Goal: Task Accomplishment & Management: Complete application form

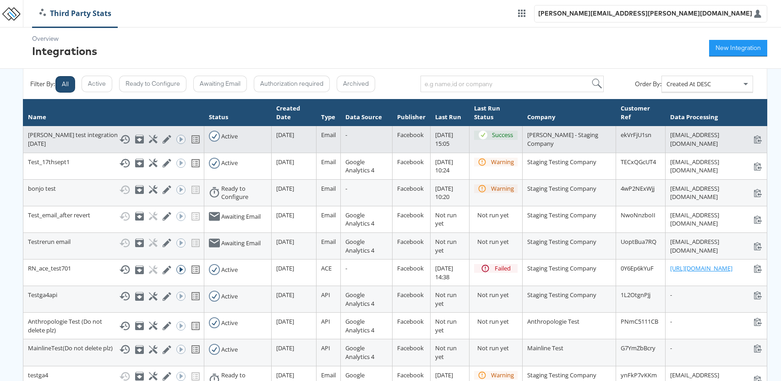
click at [670, 135] on div "stats+anushatestintegration17thsep_ekVrFjU1sn@stitcherads.com stats+anushatesti…" at bounding box center [716, 139] width 92 height 17
copy div "[EMAIL_ADDRESS][DOMAIN_NAME]"
click at [119, 143] on icon at bounding box center [124, 139] width 11 height 11
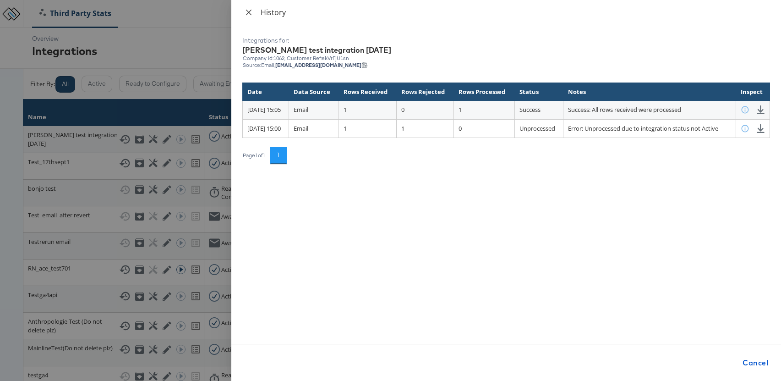
click at [251, 12] on icon "close" at bounding box center [248, 12] width 7 height 7
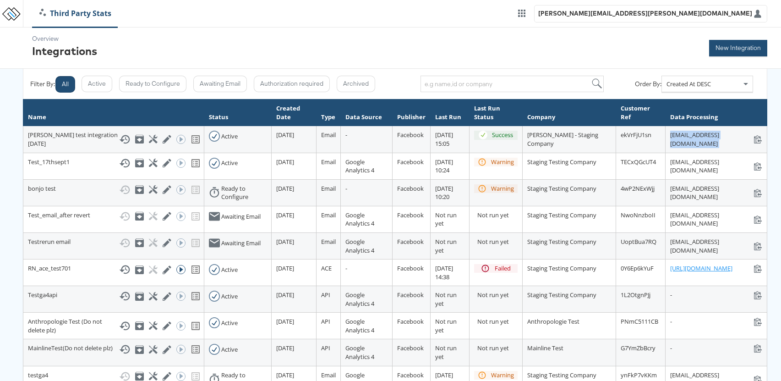
click at [733, 48] on button "New Integration" at bounding box center [738, 48] width 58 height 16
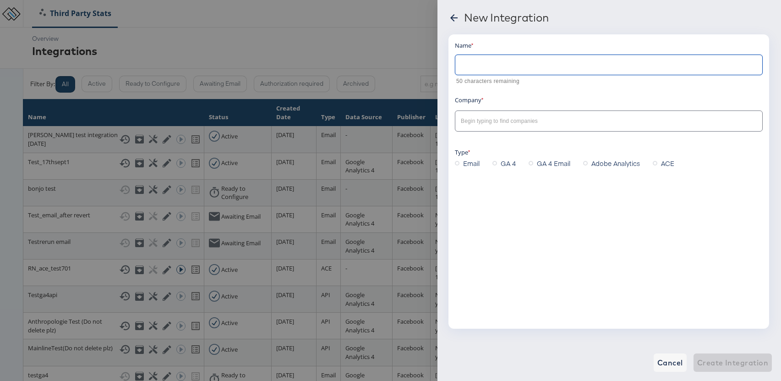
click at [521, 68] on input "text" at bounding box center [608, 61] width 307 height 20
click at [502, 127] on div at bounding box center [609, 120] width 308 height 21
type input "[PERSON_NAME] test integration [DATE]"
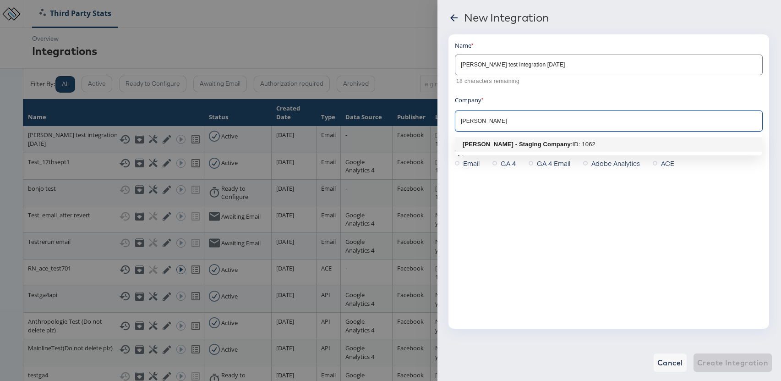
click at [530, 142] on b "[PERSON_NAME] - Staging Company" at bounding box center [517, 144] width 108 height 7
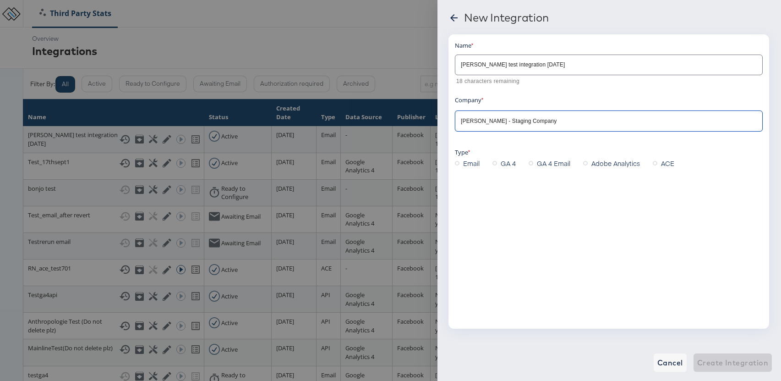
type input "[PERSON_NAME] - Staging Company"
click at [456, 163] on icon at bounding box center [457, 163] width 5 height 5
click at [0, 0] on input "Email" at bounding box center [0, 0] width 0 height 0
click at [495, 162] on icon at bounding box center [495, 163] width 5 height 5
click at [0, 0] on input "GA 4" at bounding box center [0, 0] width 0 height 0
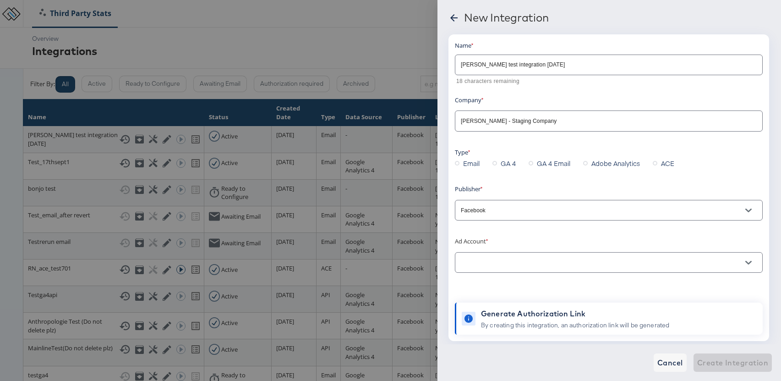
scroll to position [17, 0]
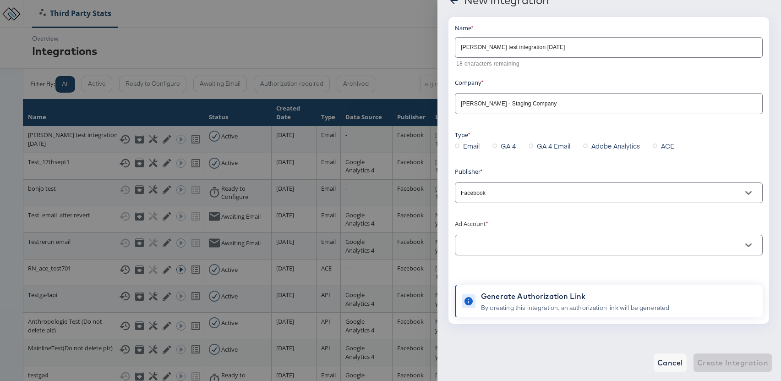
click at [458, 146] on icon at bounding box center [457, 145] width 5 height 5
click at [0, 0] on input "Email" at bounding box center [0, 0] width 0 height 0
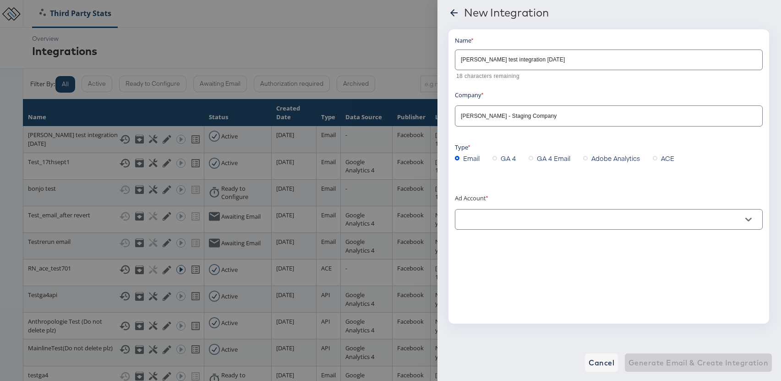
scroll to position [5, 0]
click at [505, 213] on div at bounding box center [609, 219] width 308 height 21
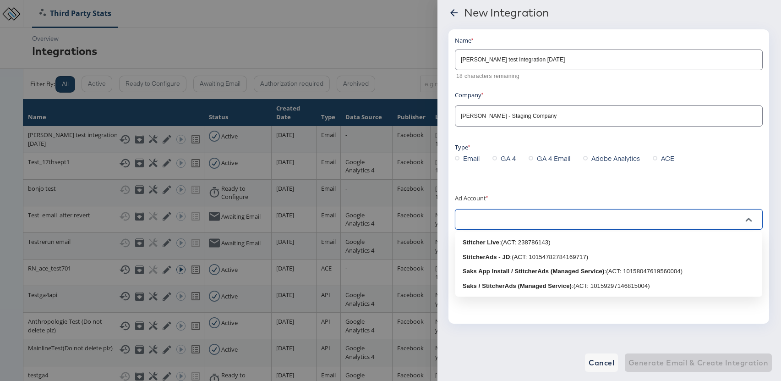
click at [513, 223] on input "text" at bounding box center [601, 219] width 285 height 11
click at [518, 242] on div ": (ACT: 238786143)" at bounding box center [524, 242] width 51 height 9
type input "Stitcher Live: (ACT: 238786143)"
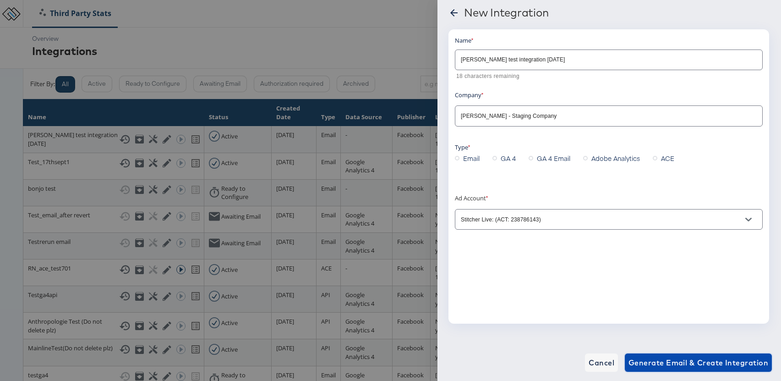
click at [690, 360] on span "Generate Email & Create Integration" at bounding box center [699, 362] width 140 height 13
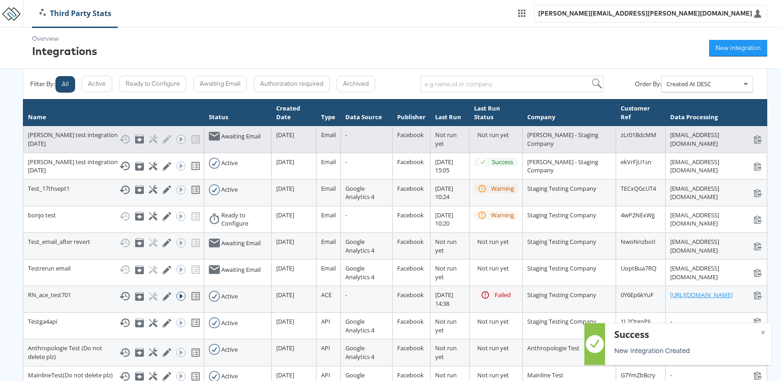
click at [670, 136] on div "stats+anushatestintegration18thsep_zLr01BdcMM@stitcherads.com stats+anushatesti…" at bounding box center [716, 139] width 92 height 17
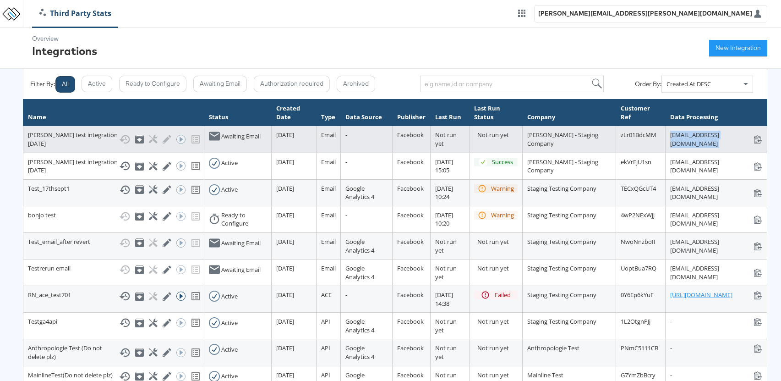
copy div "[EMAIL_ADDRESS][DOMAIN_NAME]"
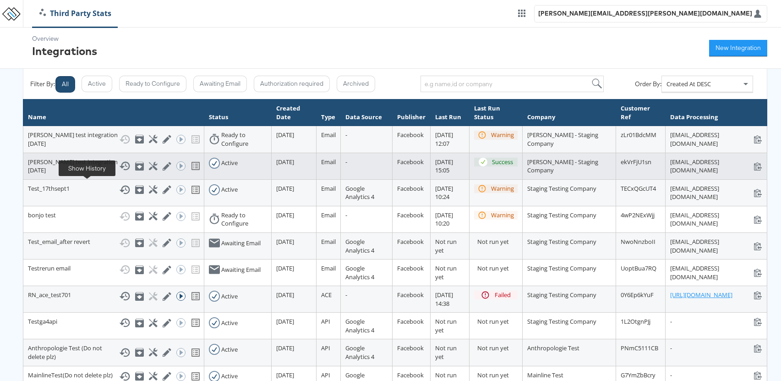
click at [120, 170] on icon at bounding box center [125, 166] width 11 height 9
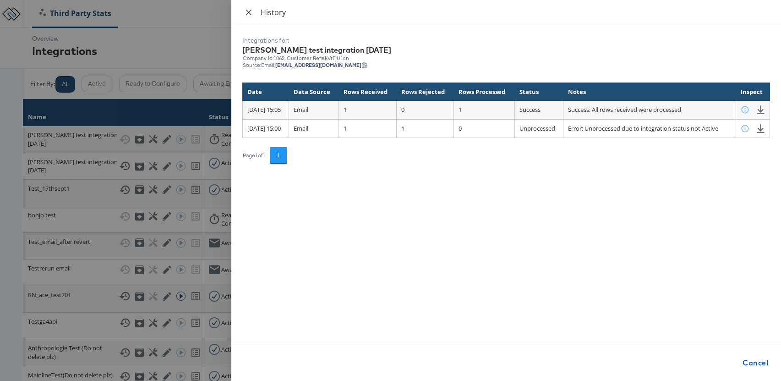
click at [248, 13] on icon "close" at bounding box center [248, 11] width 5 height 5
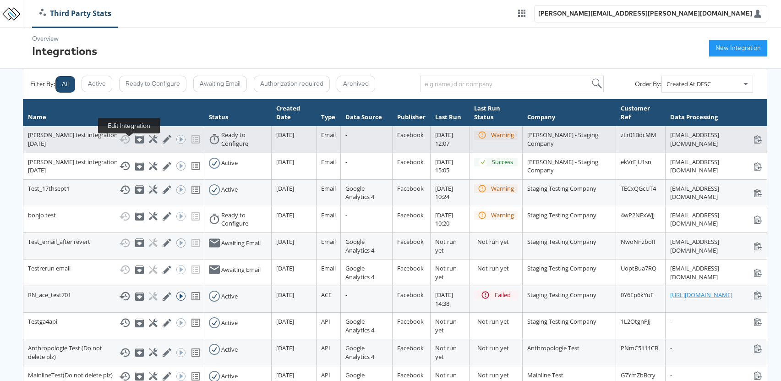
click at [163, 143] on icon at bounding box center [167, 139] width 9 height 9
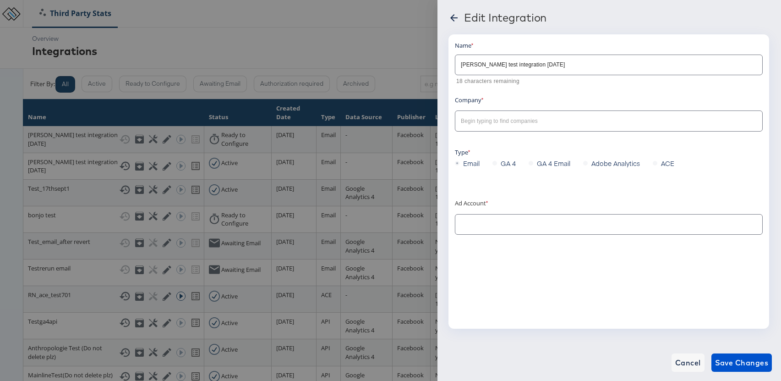
type input "Stitcher Live: (ACT: 238786143)"
type input "[PERSON_NAME] - Staging Company"
click at [453, 16] on icon at bounding box center [453, 17] width 7 height 7
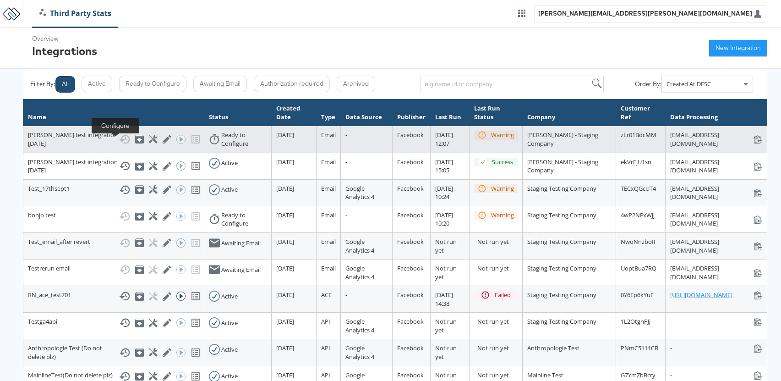
click at [149, 143] on icon at bounding box center [153, 139] width 9 height 9
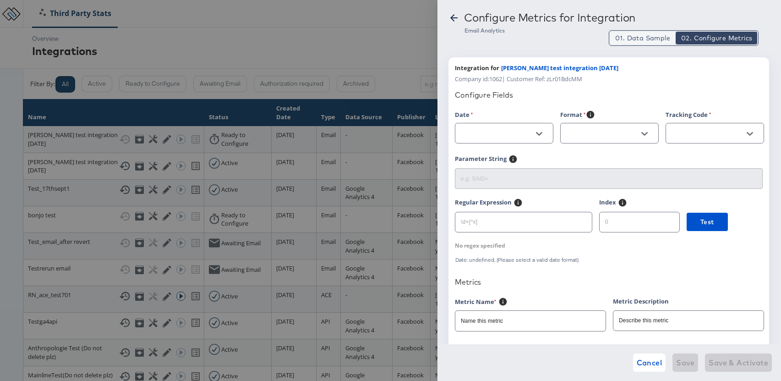
click at [649, 33] on span "01. Data Sample" at bounding box center [642, 37] width 55 height 9
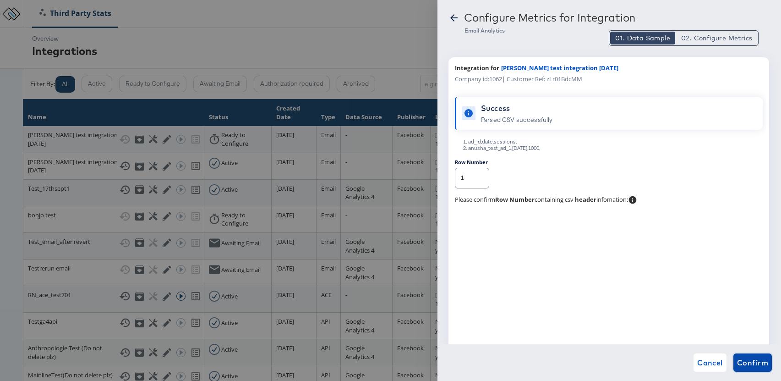
click at [759, 363] on span "Confirm" at bounding box center [752, 362] width 31 height 13
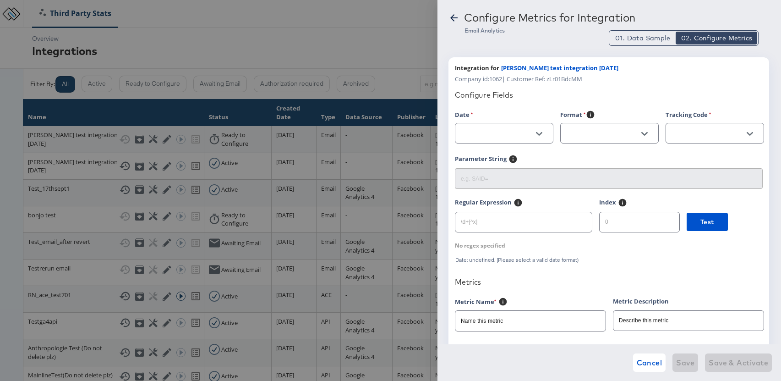
click at [490, 133] on input "text" at bounding box center [497, 133] width 76 height 11
click at [495, 170] on li "date" at bounding box center [504, 171] width 98 height 15
type input "date"
click at [603, 125] on div at bounding box center [609, 133] width 99 height 21
click at [647, 131] on icon "Open" at bounding box center [644, 134] width 6 height 6
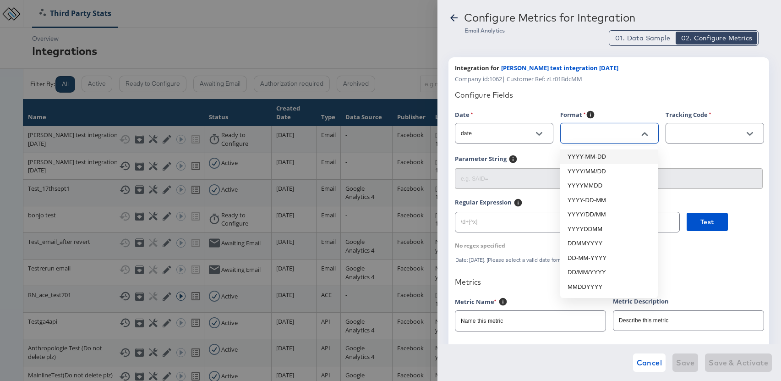
click at [616, 157] on li "YYYY-MM-DD" at bounding box center [609, 156] width 98 height 15
type input "YYYY-MM-DD"
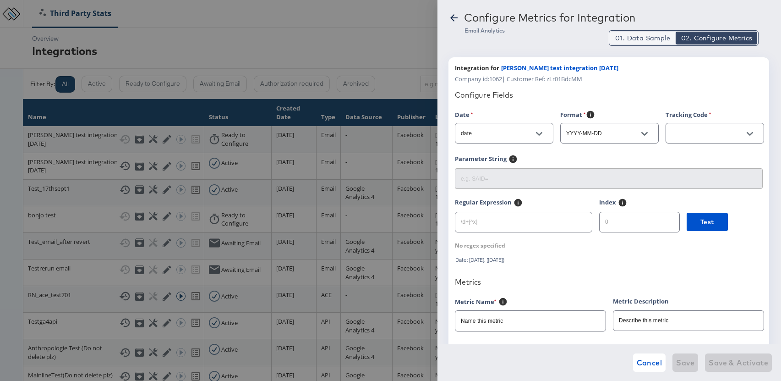
click at [647, 41] on span "01. Data Sample" at bounding box center [642, 37] width 55 height 9
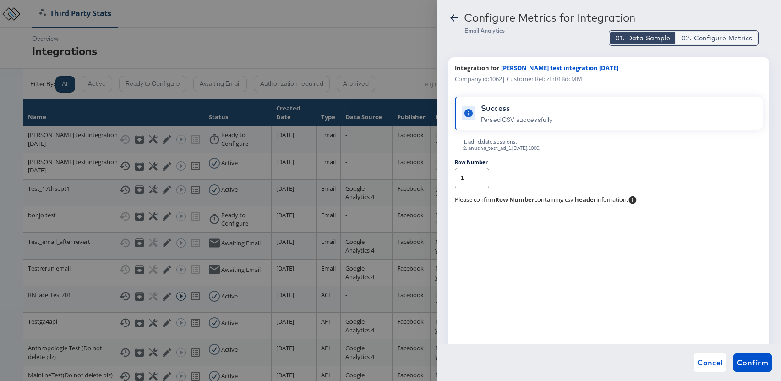
click at [713, 39] on span "02. Configure Metrics" at bounding box center [716, 37] width 71 height 9
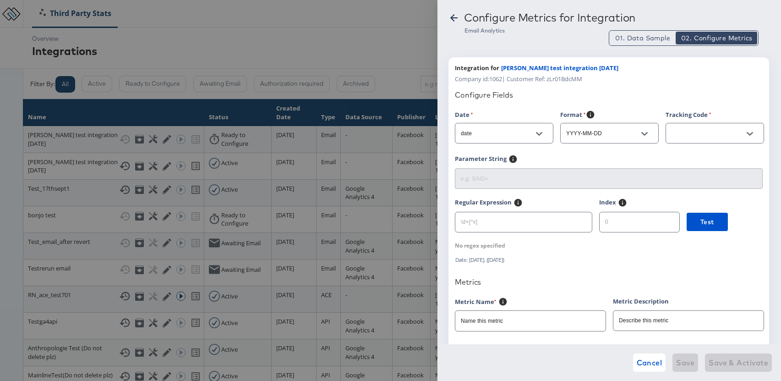
click at [688, 126] on div at bounding box center [715, 133] width 99 height 21
click at [727, 133] on input "text" at bounding box center [708, 133] width 76 height 11
click at [699, 159] on li "ad_id" at bounding box center [715, 156] width 98 height 15
type input "ad_id"
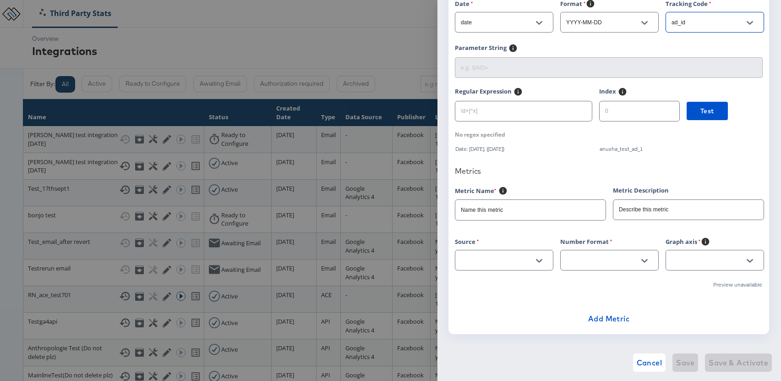
scroll to position [121, 0]
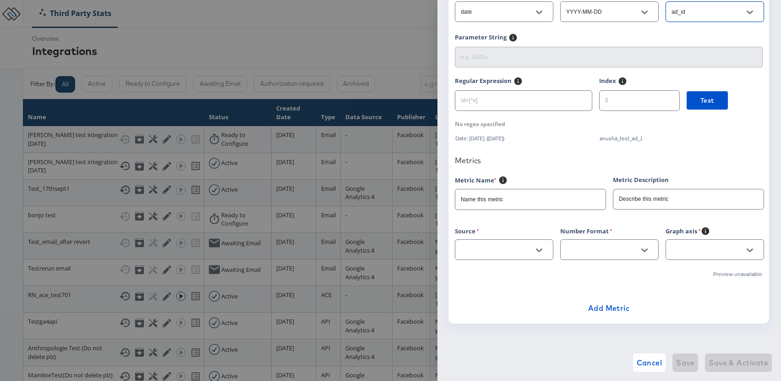
click at [529, 197] on input "Name this metric" at bounding box center [530, 196] width 150 height 20
type input "session"
click at [639, 196] on input "Describe this metric" at bounding box center [689, 196] width 150 height 20
click at [500, 260] on div at bounding box center [504, 249] width 99 height 24
type input "session"
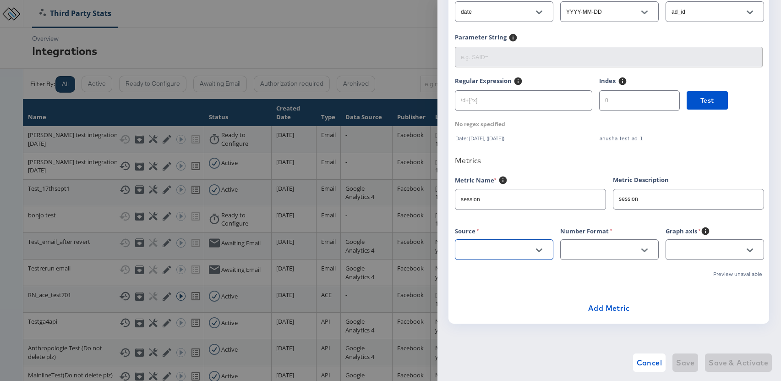
click at [508, 253] on input "text" at bounding box center [497, 250] width 76 height 11
click at [504, 269] on li "sessions" at bounding box center [504, 273] width 98 height 15
type input "sessions"
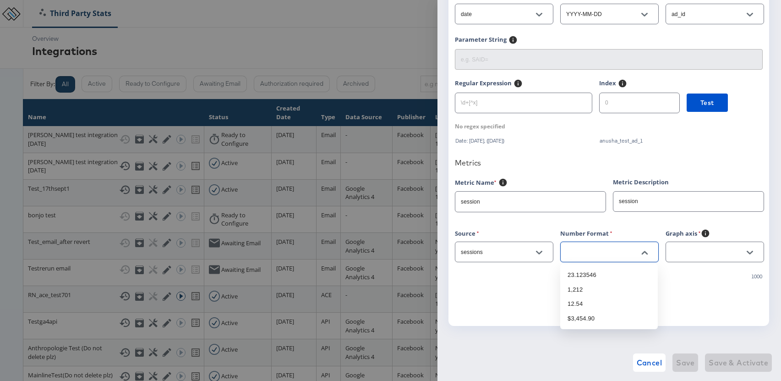
click at [615, 252] on input "text" at bounding box center [602, 252] width 76 height 11
click at [592, 290] on li "1,212" at bounding box center [609, 289] width 98 height 15
type input "1,212"
click at [703, 252] on input "text" at bounding box center [708, 252] width 76 height 11
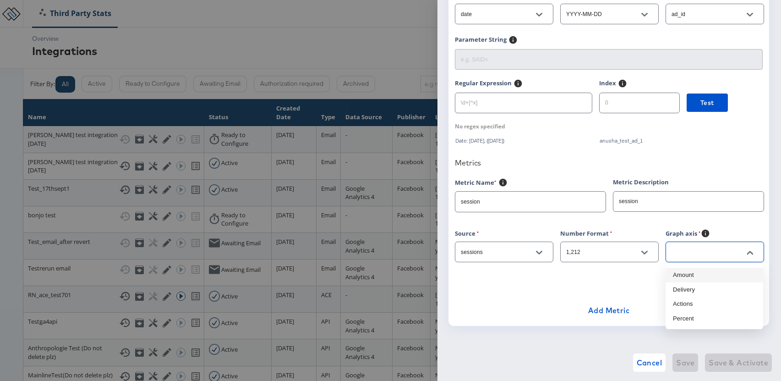
click at [700, 274] on li "Amount" at bounding box center [715, 275] width 98 height 15
type input "Amount"
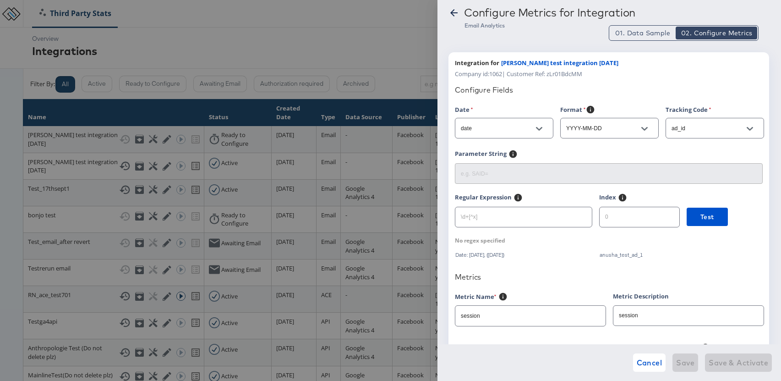
scroll to position [0, 0]
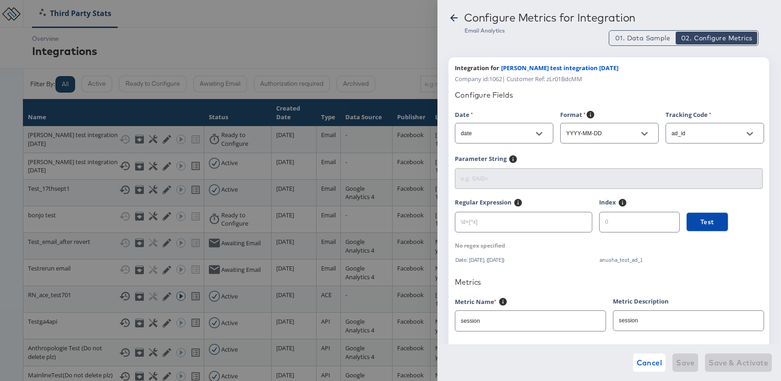
click at [701, 223] on span "Test" at bounding box center [708, 221] width 14 height 11
click at [454, 16] on icon at bounding box center [454, 17] width 11 height 11
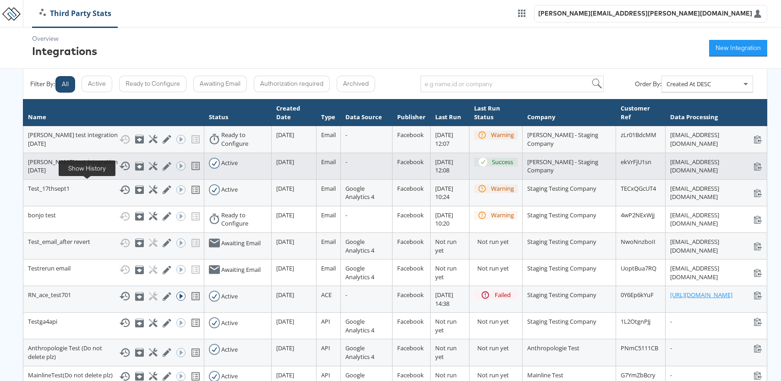
click at [119, 171] on icon at bounding box center [124, 165] width 11 height 11
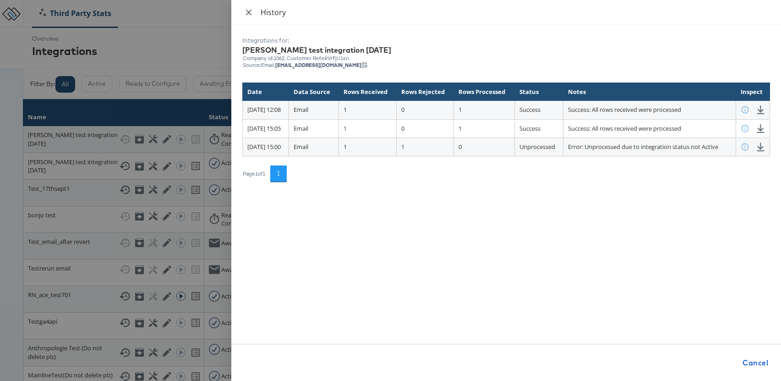
click at [251, 9] on icon "close" at bounding box center [248, 12] width 7 height 7
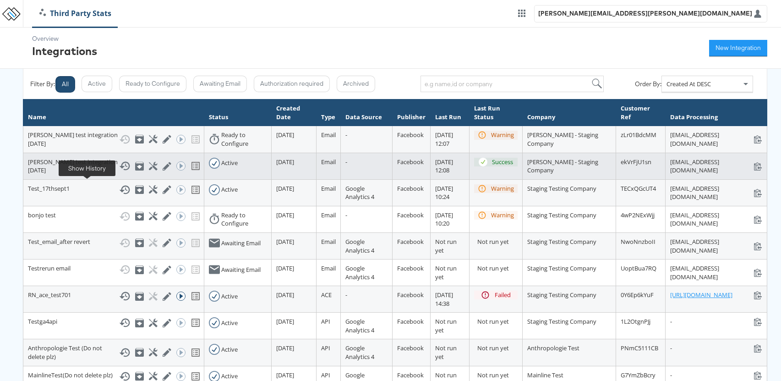
click at [119, 171] on icon at bounding box center [124, 165] width 11 height 11
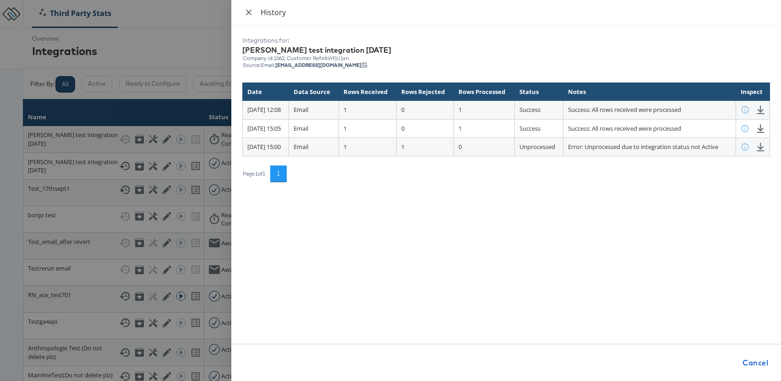
click at [250, 11] on icon "close" at bounding box center [248, 11] width 5 height 5
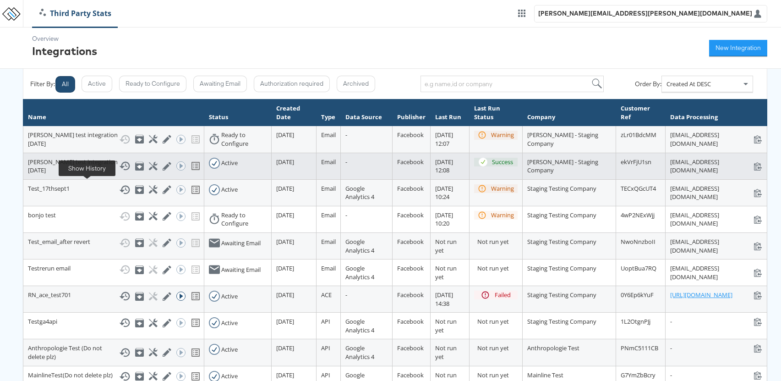
click at [119, 171] on icon at bounding box center [124, 165] width 11 height 11
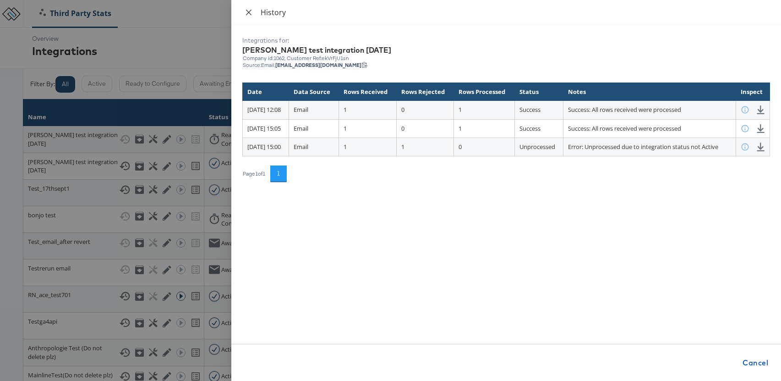
click at [248, 13] on icon "close" at bounding box center [248, 12] width 7 height 7
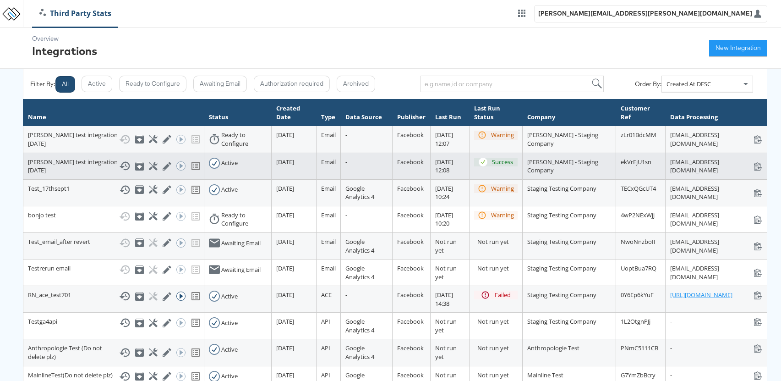
click at [720, 175] on div "[EMAIL_ADDRESS][DOMAIN_NAME] [EMAIL_ADDRESS][DOMAIN_NAME]" at bounding box center [716, 166] width 92 height 17
copy div "[EMAIL_ADDRESS][DOMAIN_NAME]"
click at [119, 171] on icon at bounding box center [124, 165] width 11 height 11
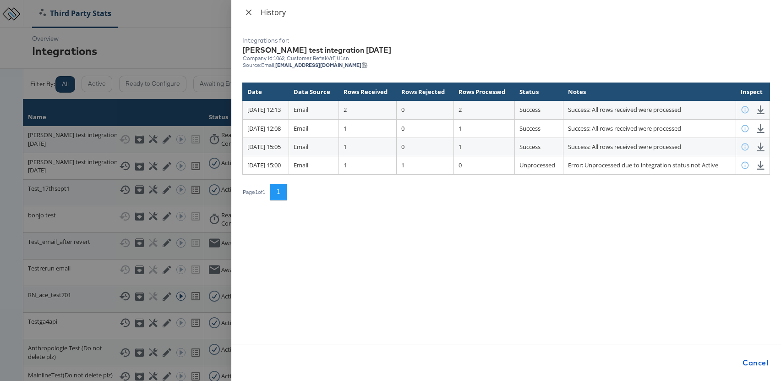
click at [248, 11] on icon "close" at bounding box center [248, 11] width 5 height 5
